Goal: Communication & Community: Participate in discussion

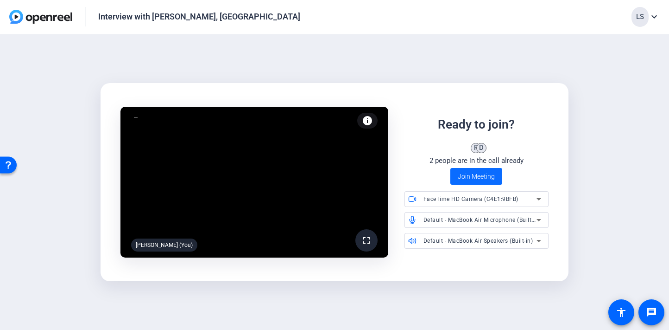
click at [478, 179] on span "Join Meeting" at bounding box center [476, 177] width 37 height 10
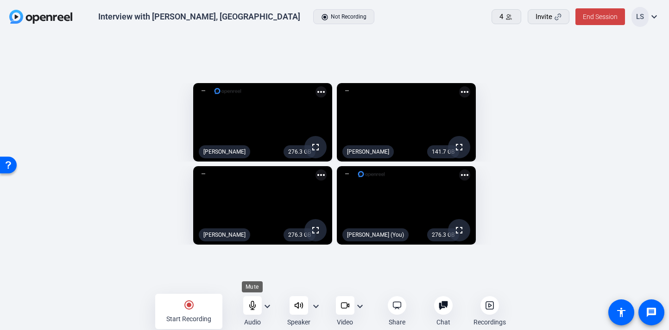
click at [255, 304] on icon at bounding box center [252, 305] width 6 height 8
click at [253, 313] on div at bounding box center [252, 305] width 19 height 19
click at [254, 305] on icon at bounding box center [252, 305] width 6 height 8
click at [250, 306] on icon at bounding box center [252, 304] width 9 height 9
click at [82, 172] on openreel-capture-lite-video-stream "276.3 GB fullscreen Sam Barnes more_horiz" at bounding box center [173, 205] width 318 height 78
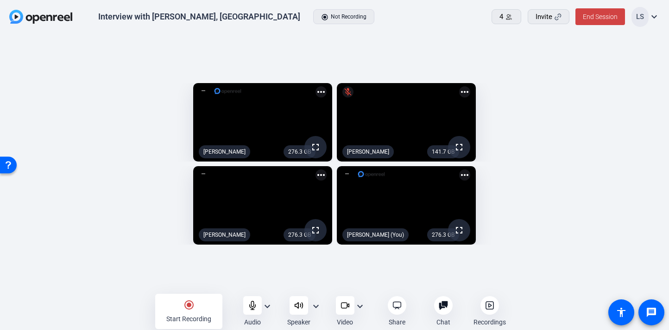
click at [64, 20] on img at bounding box center [40, 17] width 63 height 14
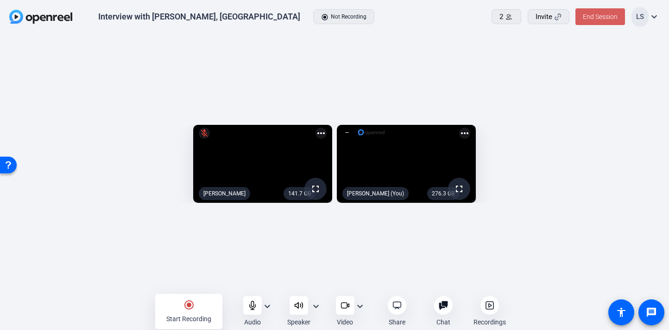
click at [605, 14] on span "End Session" at bounding box center [600, 16] width 35 height 7
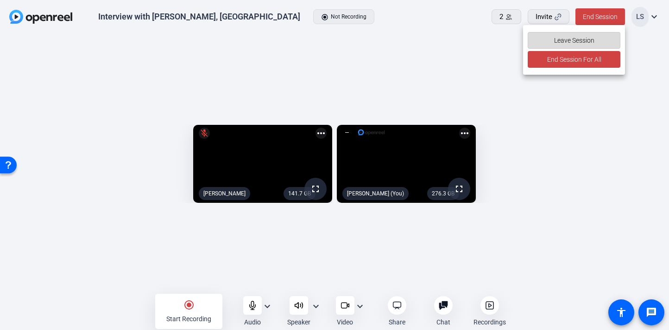
click at [569, 39] on span "Leave Session" at bounding box center [574, 41] width 40 height 18
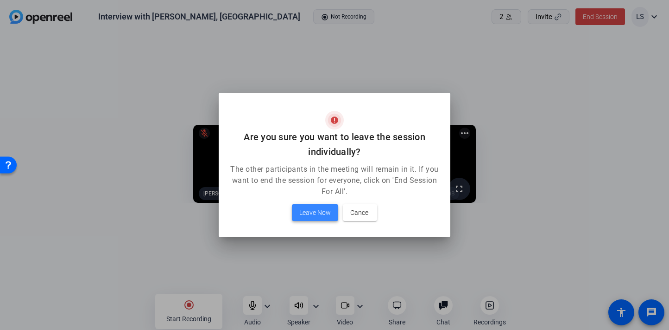
click at [318, 218] on span at bounding box center [315, 212] width 46 height 22
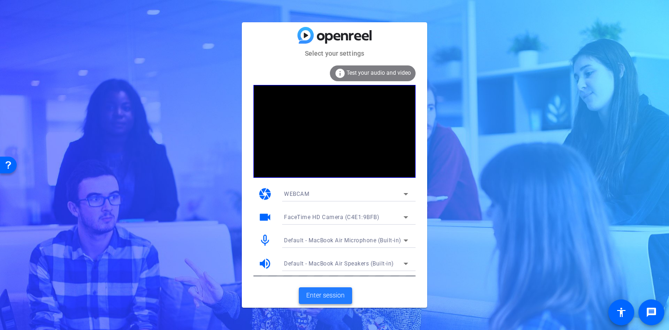
click at [323, 298] on span "Enter session" at bounding box center [325, 295] width 38 height 10
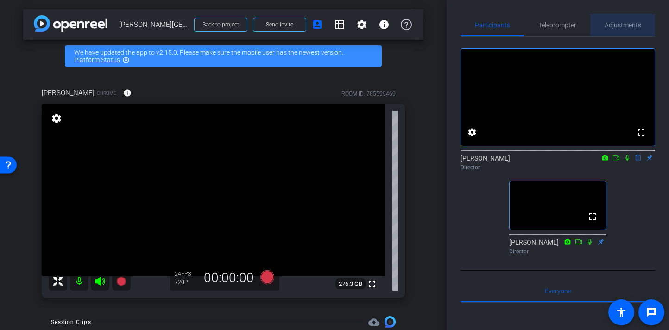
click at [617, 33] on span "Adjustments" at bounding box center [623, 25] width 37 height 22
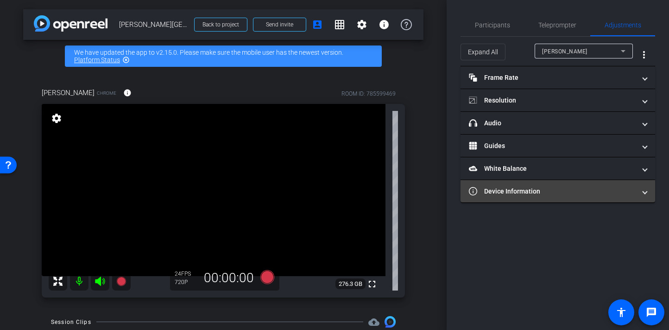
click at [600, 199] on mat-expansion-panel-header "Device Information" at bounding box center [558, 191] width 195 height 22
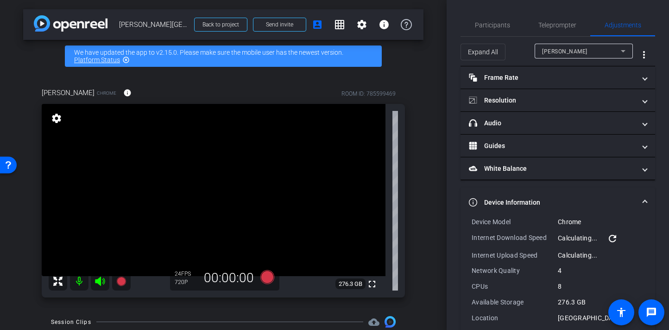
scroll to position [30, 0]
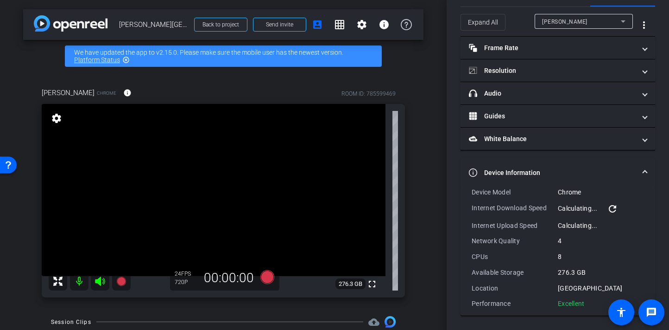
click at [595, 168] on mat-panel-title "Device Information" at bounding box center [552, 173] width 167 height 10
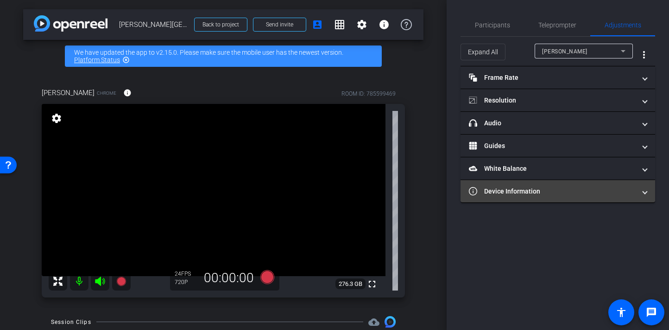
scroll to position [0, 0]
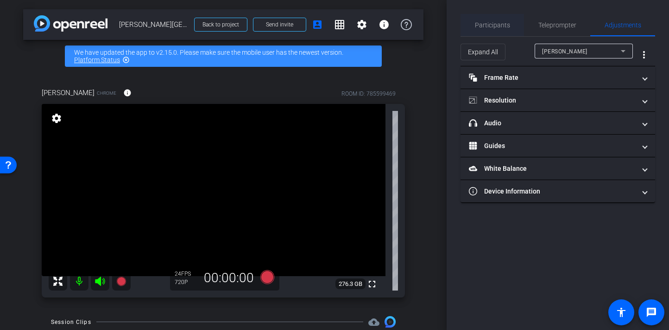
click at [502, 22] on span "Participants" at bounding box center [492, 25] width 35 height 6
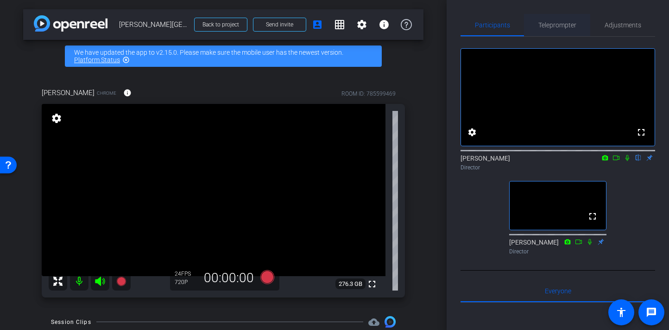
click at [556, 26] on span "Teleprompter" at bounding box center [558, 25] width 38 height 6
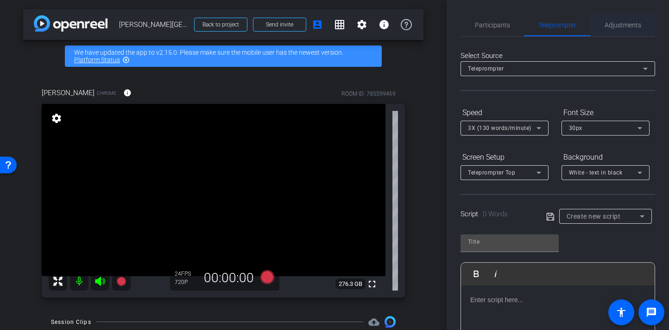
click at [615, 18] on span "Adjustments" at bounding box center [623, 25] width 37 height 22
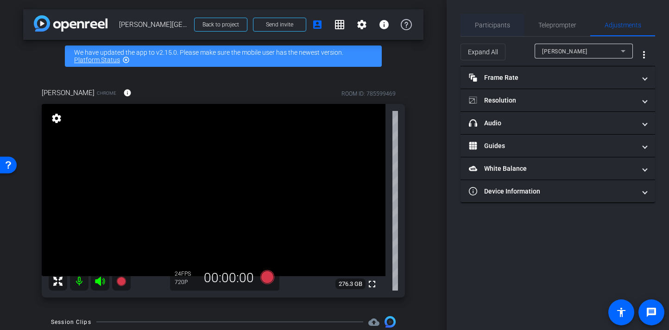
click at [495, 25] on span "Participants" at bounding box center [492, 25] width 35 height 6
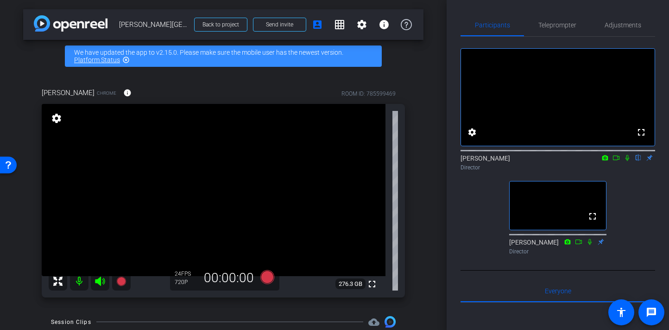
click at [126, 61] on mat-icon "highlight_off" at bounding box center [125, 59] width 7 height 7
